Goal: Task Accomplishment & Management: Complete application form

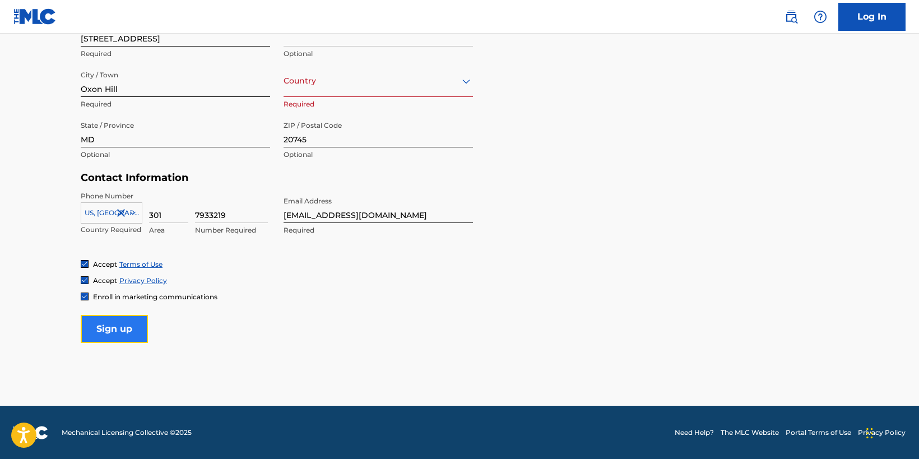
click at [132, 326] on input "Sign up" at bounding box center [114, 329] width 67 height 28
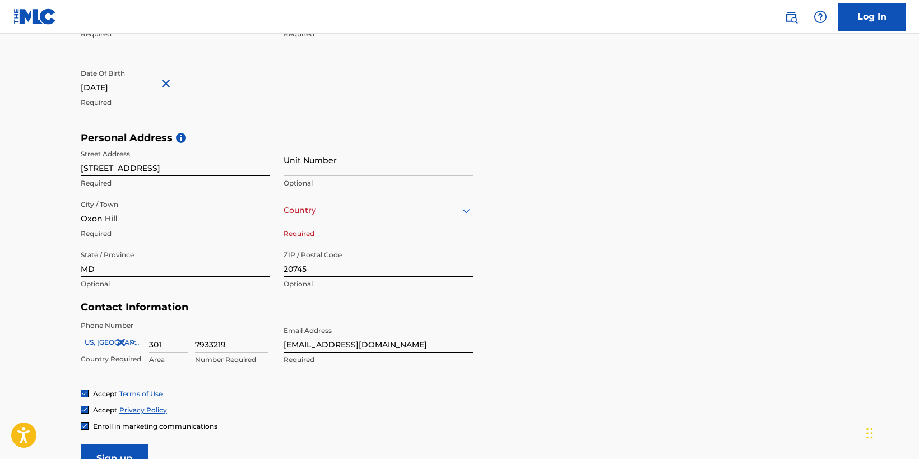
scroll to position [262, 0]
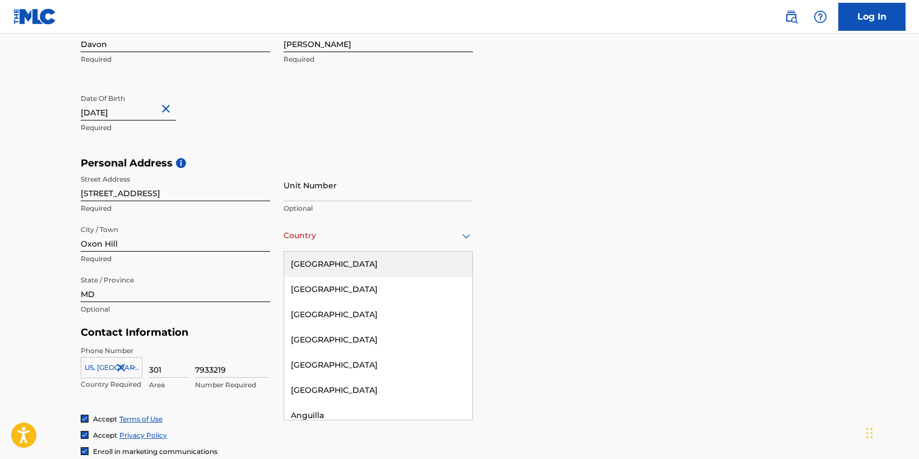
click at [370, 229] on div at bounding box center [378, 236] width 189 height 14
click at [358, 254] on div "[GEOGRAPHIC_DATA]" at bounding box center [378, 264] width 188 height 25
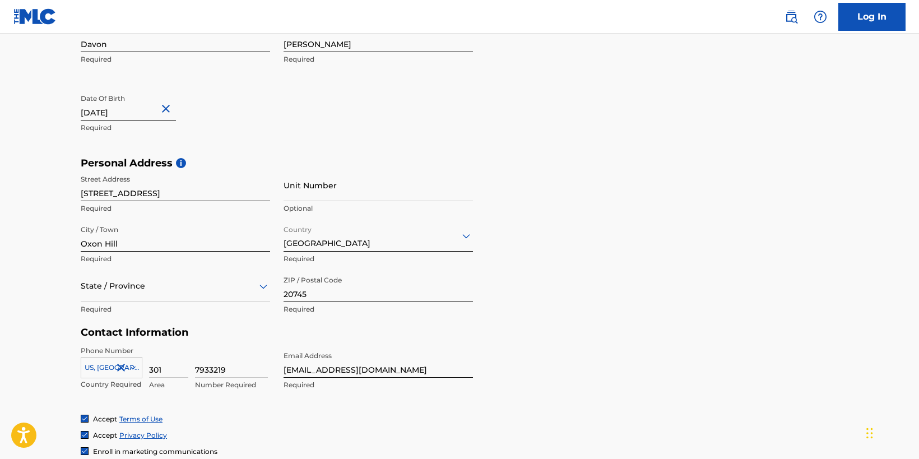
scroll to position [274, 0]
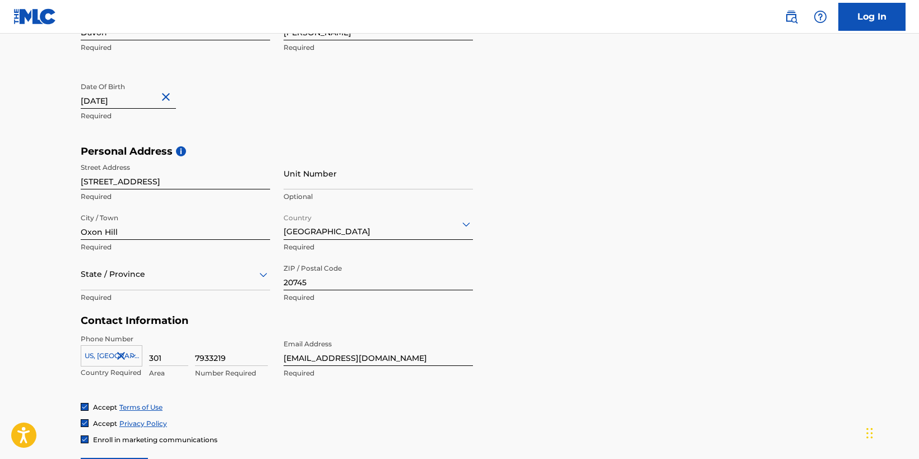
click at [246, 290] on div "State / Province" at bounding box center [175, 274] width 189 height 32
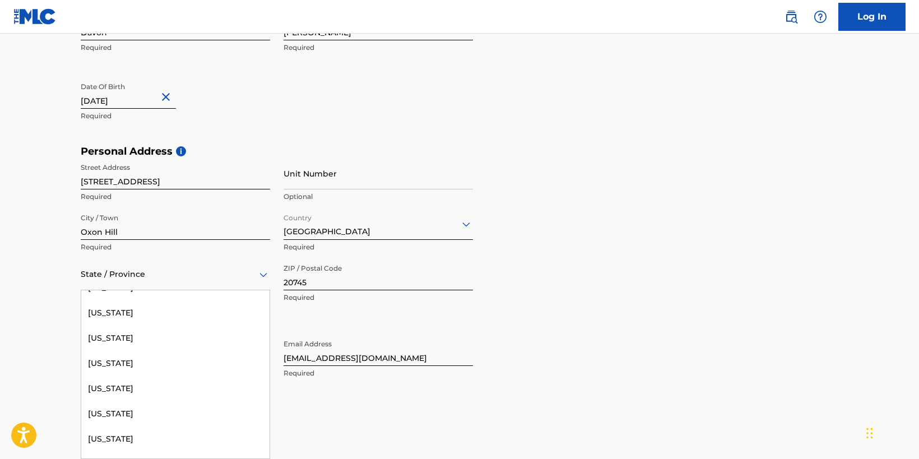
scroll to position [70, 0]
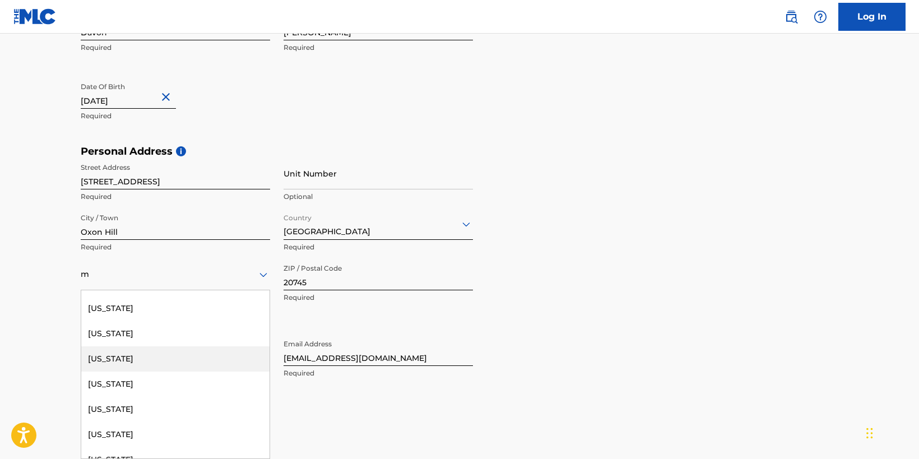
type input "[US_STATE]"
type input "[GEOGRAPHIC_DATA]"
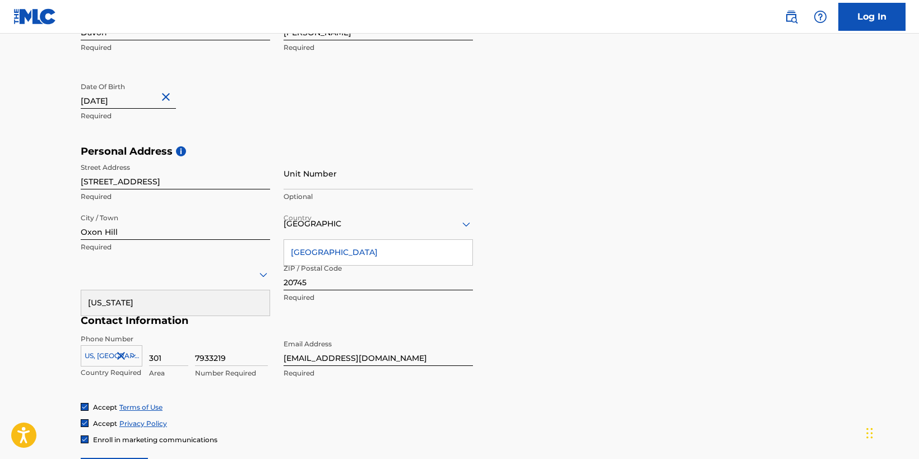
click at [305, 319] on h5 "Contact Information" at bounding box center [277, 320] width 392 height 13
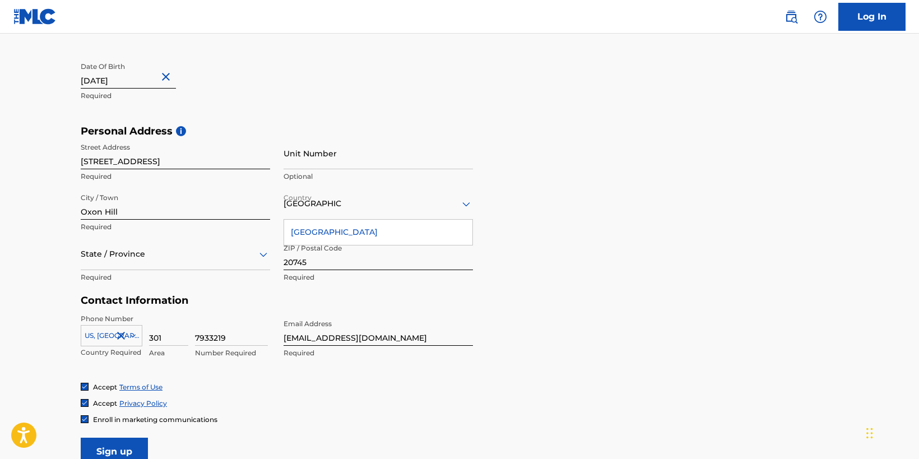
scroll to position [296, 0]
click at [236, 256] on div at bounding box center [175, 252] width 189 height 14
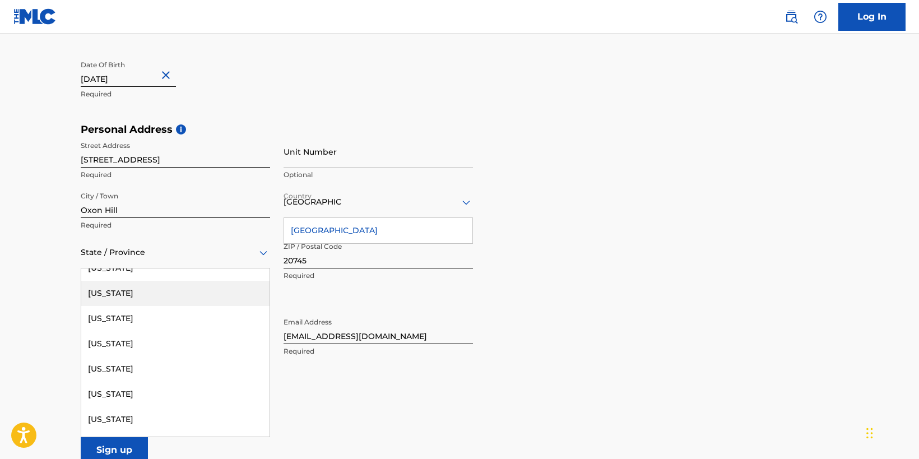
scroll to position [476, 0]
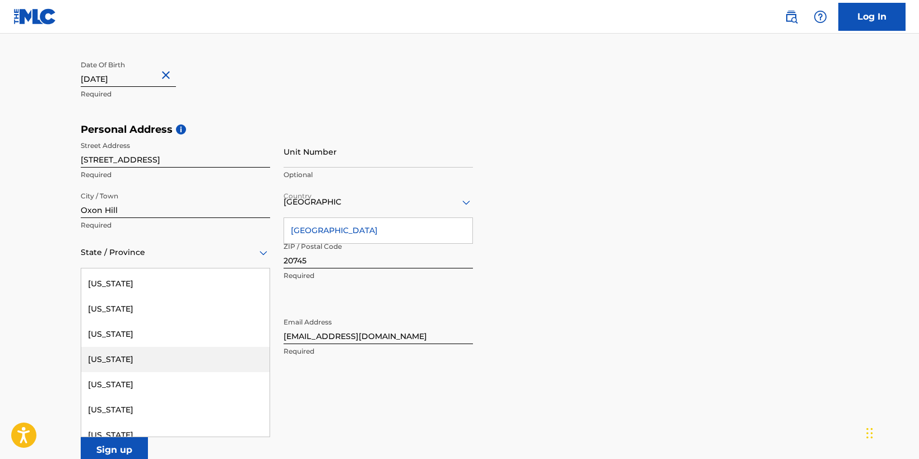
click at [191, 357] on div "[US_STATE]" at bounding box center [175, 359] width 188 height 25
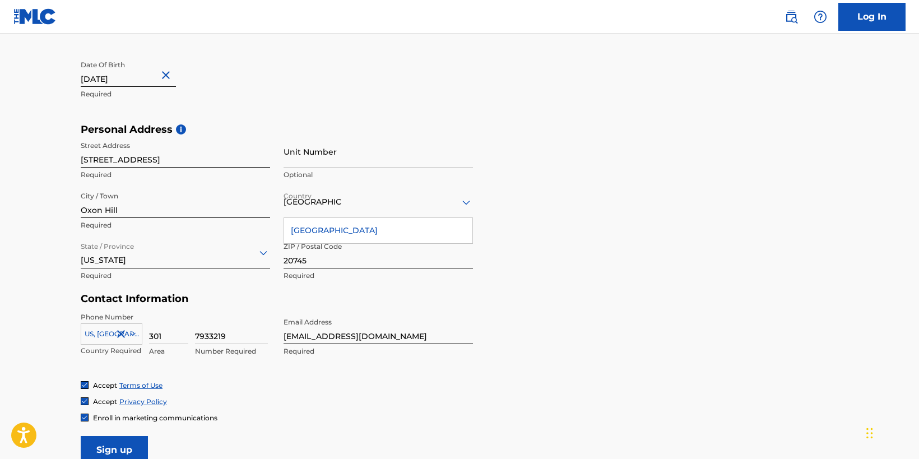
click at [264, 378] on div "Phone Number [GEOGRAPHIC_DATA], [GEOGRAPHIC_DATA] +1 Country Required 301 Area …" at bounding box center [277, 346] width 392 height 68
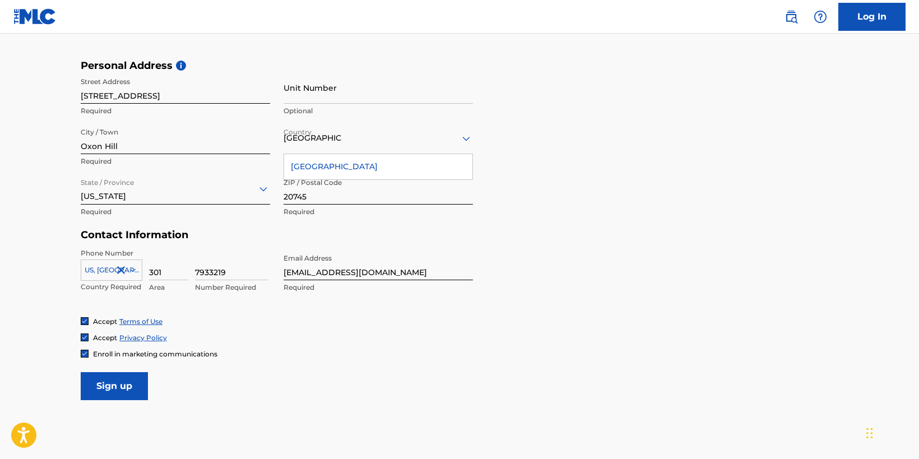
scroll to position [417, 0]
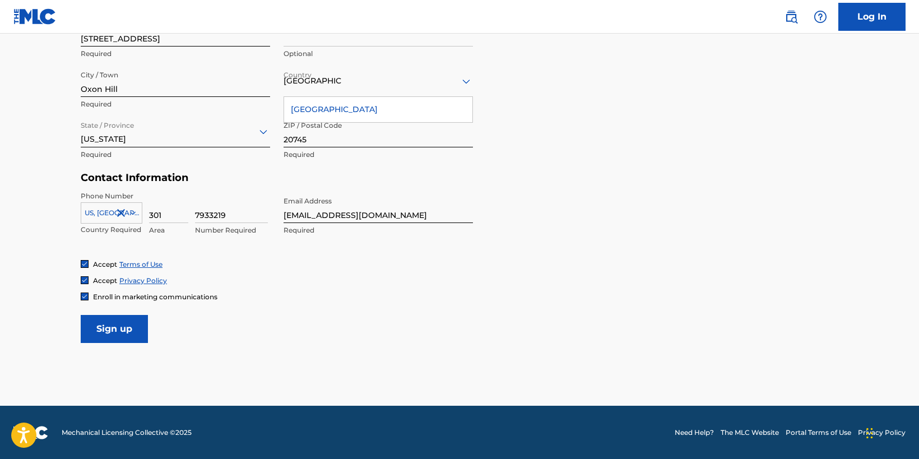
click at [124, 343] on main "The MLC uses identity verification before a user is registered to comply with K…" at bounding box center [459, 11] width 919 height 789
click at [126, 328] on input "Sign up" at bounding box center [114, 329] width 67 height 28
